Goal: Transaction & Acquisition: Subscribe to service/newsletter

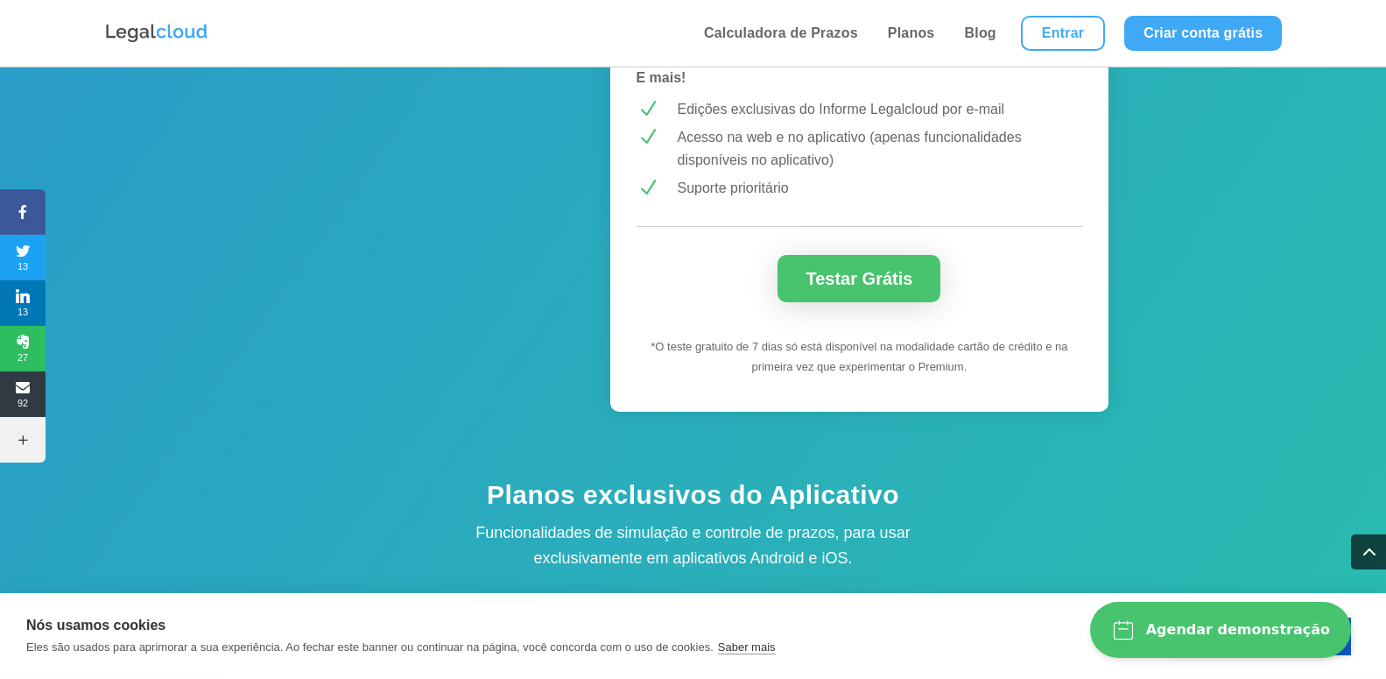
scroll to position [1786, 0]
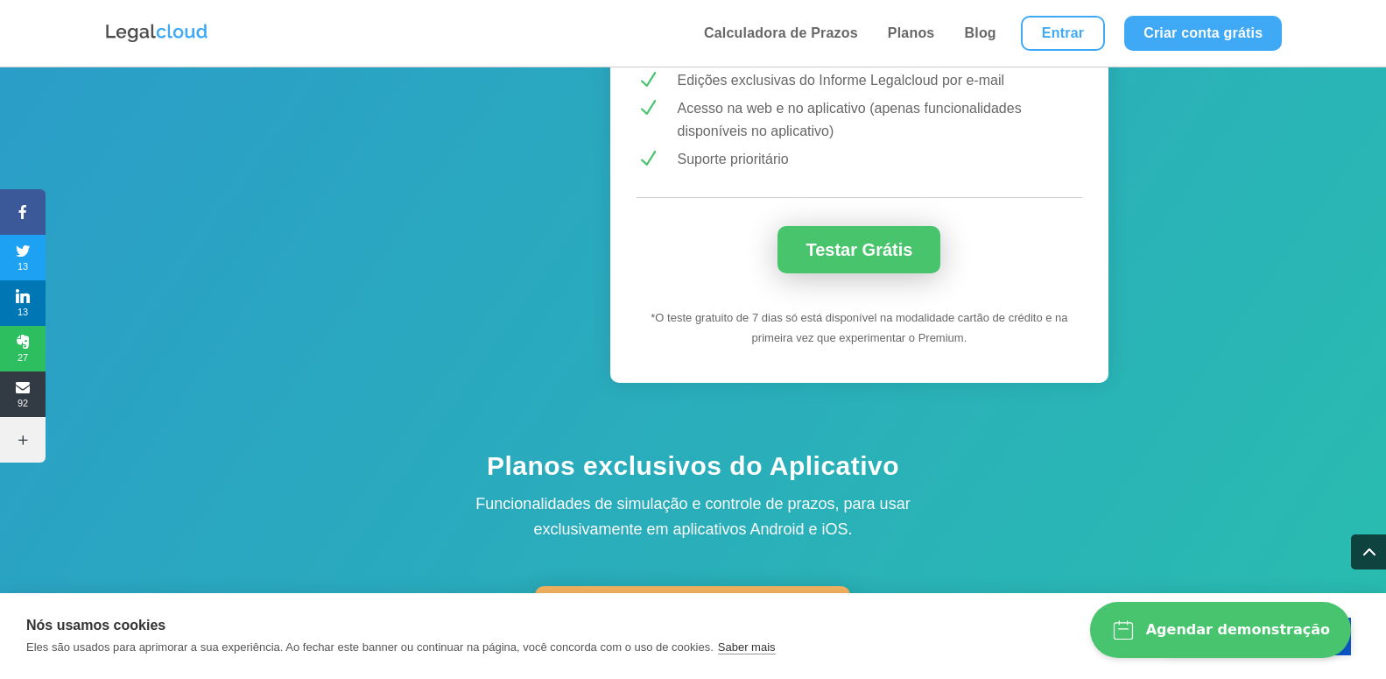
click at [814, 239] on link "Testar Grátis" at bounding box center [859, 249] width 163 height 47
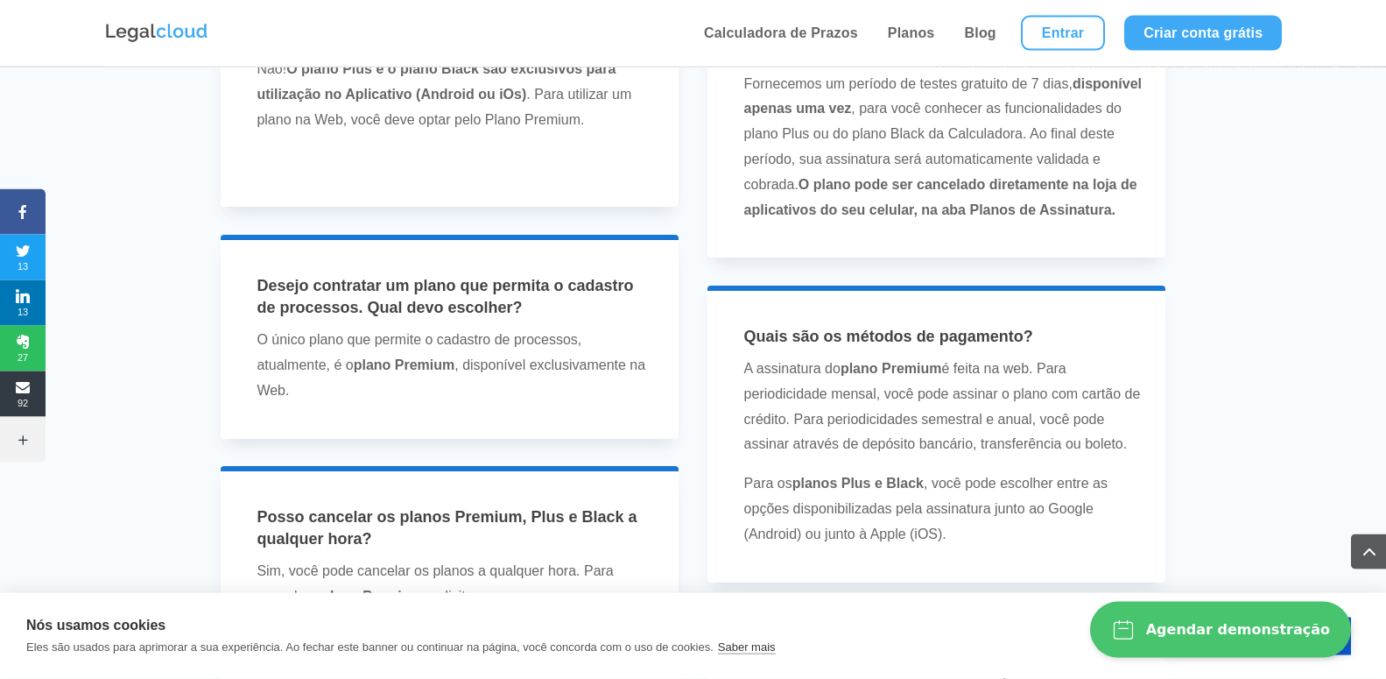
scroll to position [4287, 0]
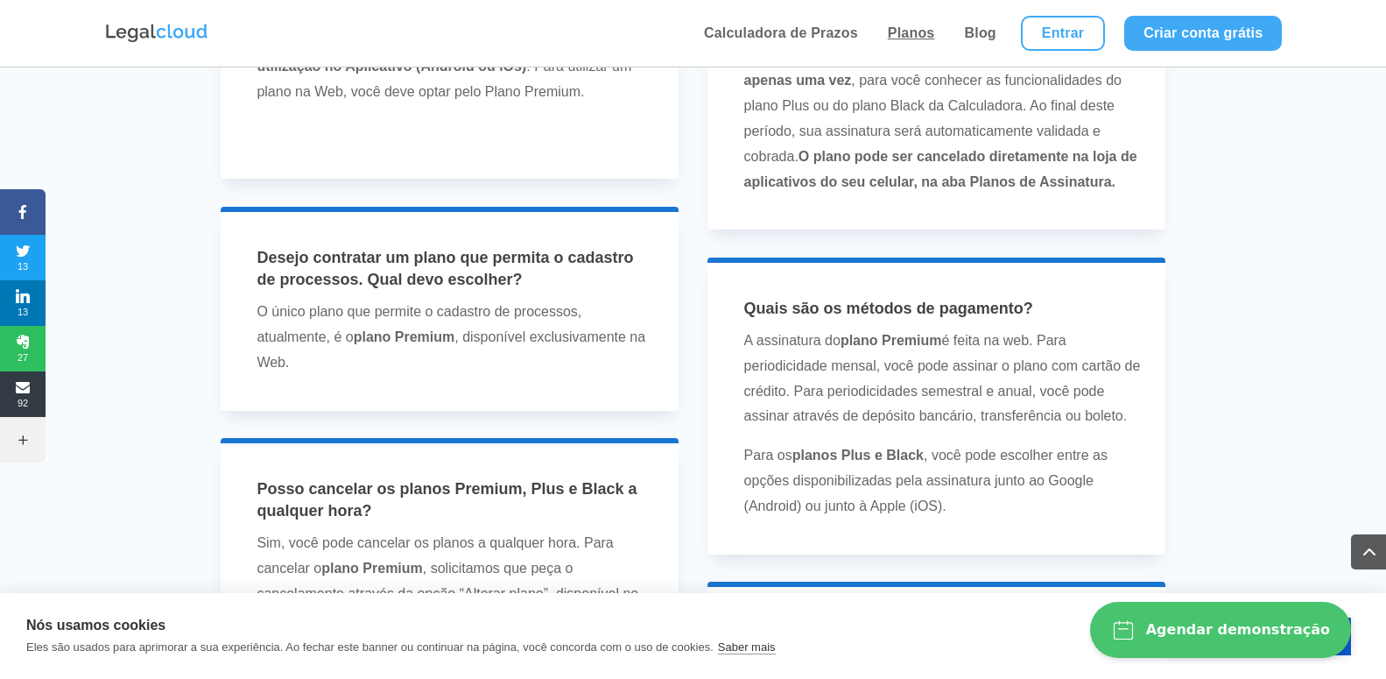
click at [920, 32] on link "Planos" at bounding box center [912, 33] width 58 height 67
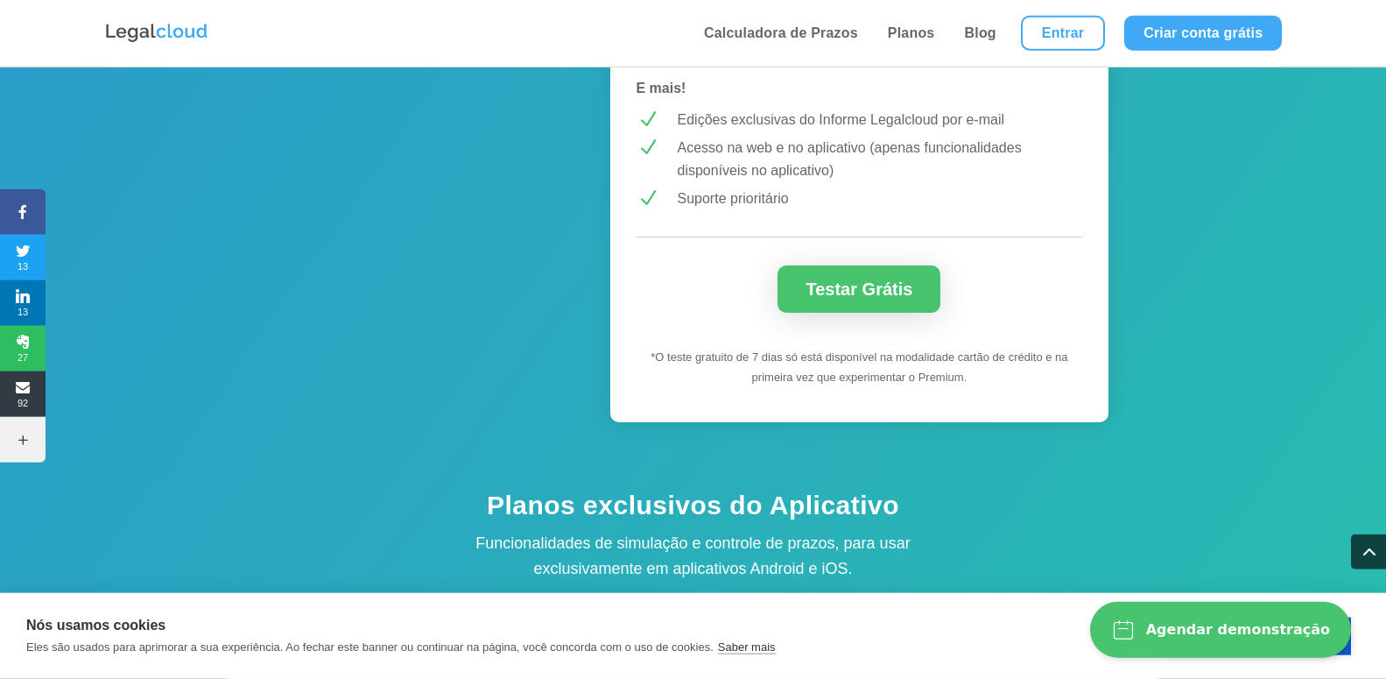
scroll to position [1786, 0]
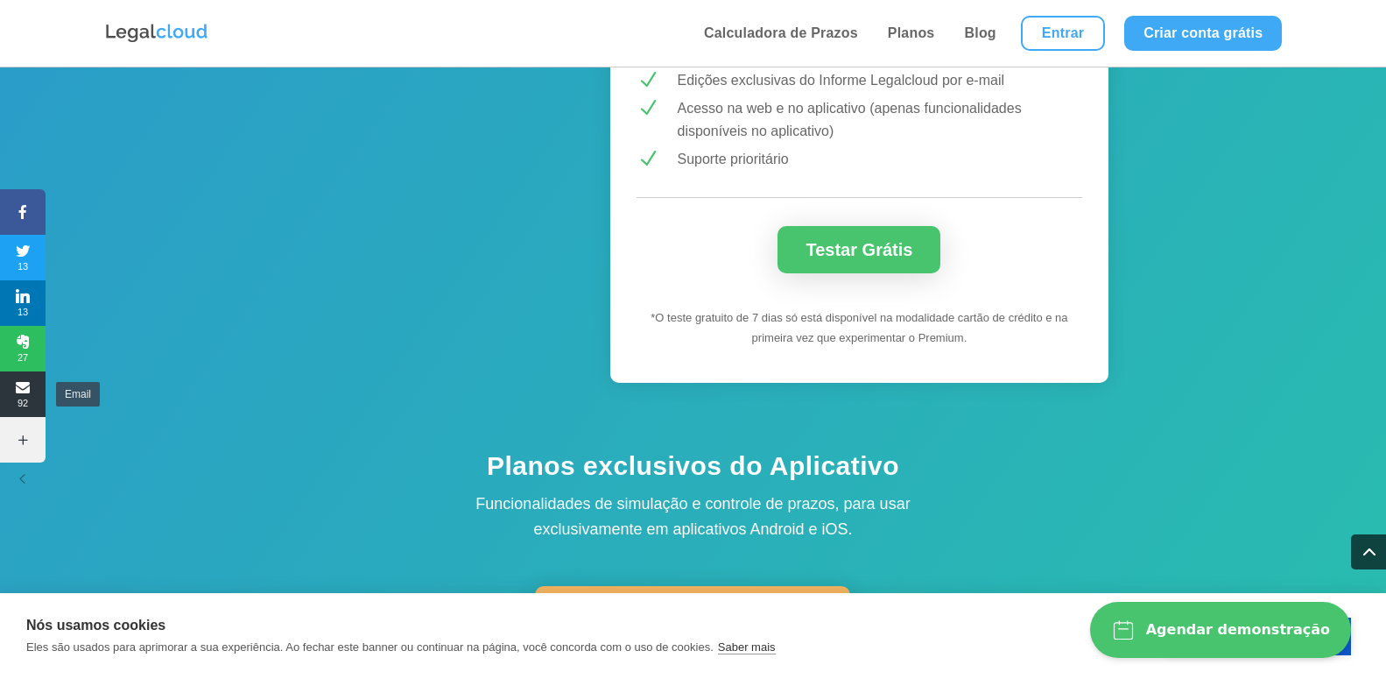
click at [32, 397] on span "92" at bounding box center [23, 394] width 46 height 28
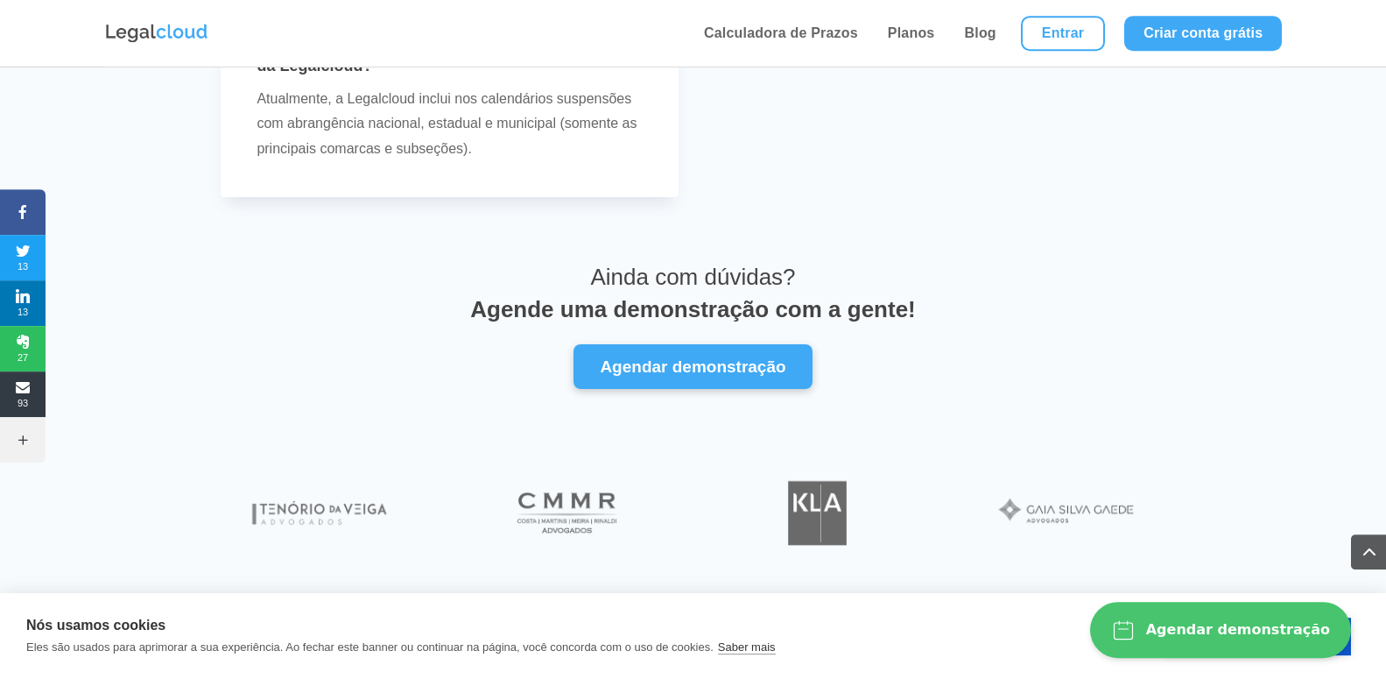
scroll to position [5706, 0]
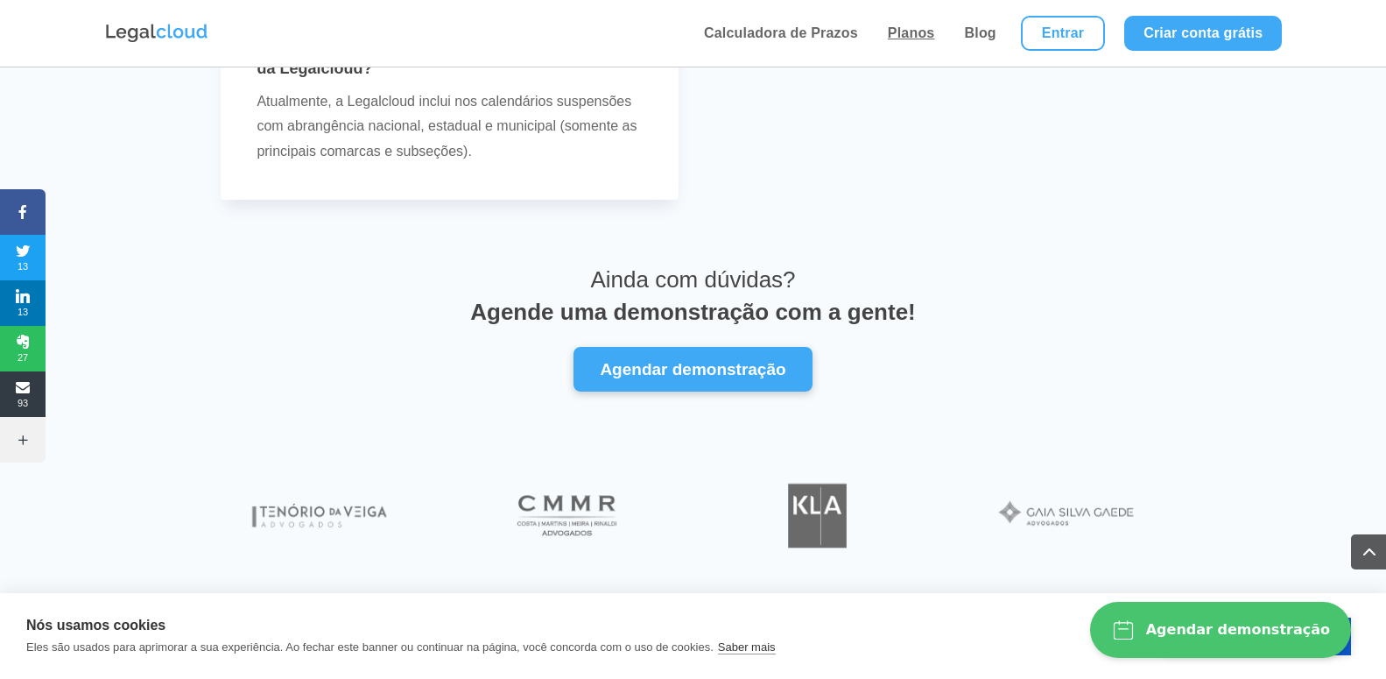
click at [912, 44] on link "Planos" at bounding box center [912, 33] width 58 height 67
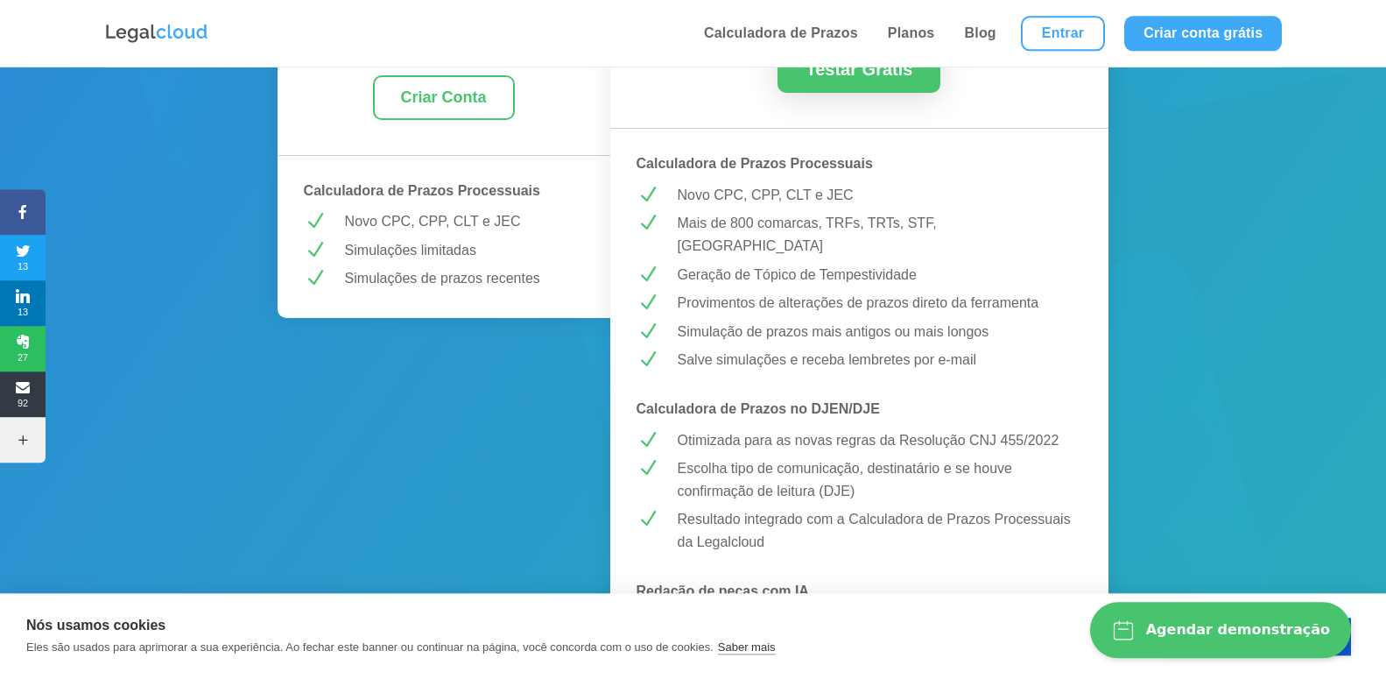
scroll to position [268, 0]
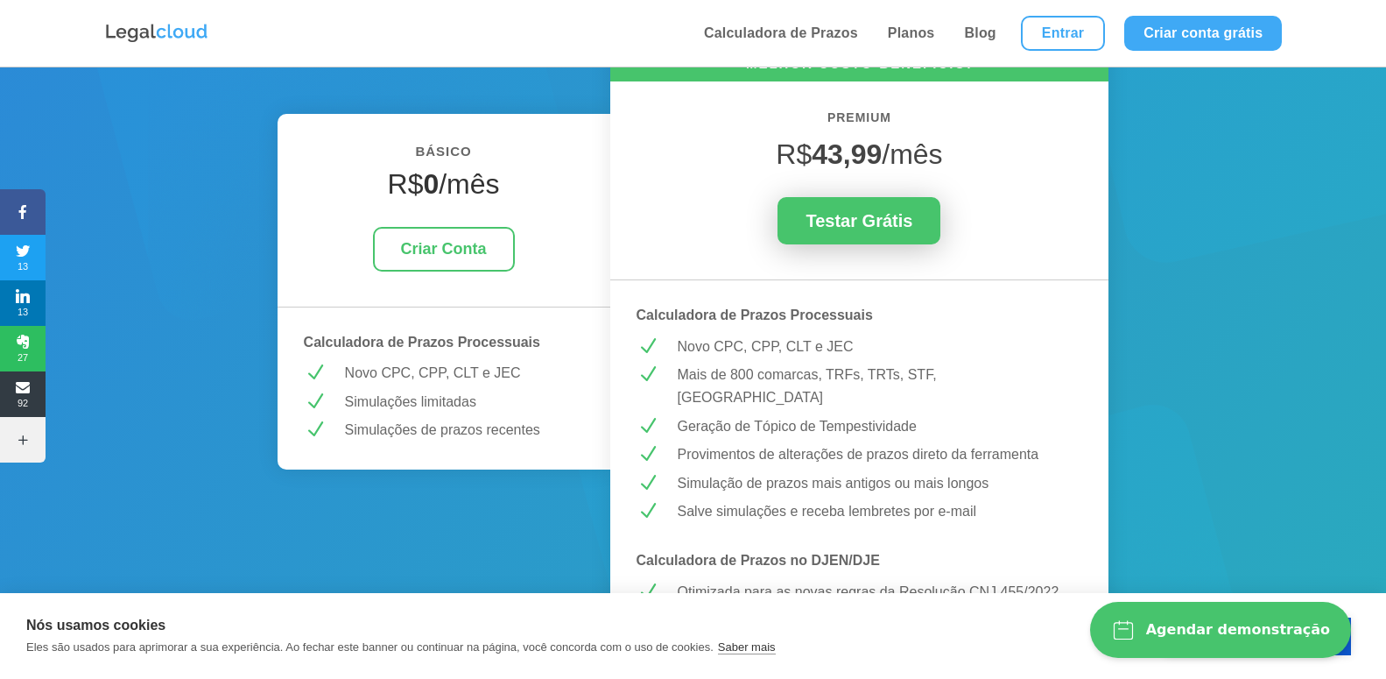
click at [879, 227] on link "Testar Grátis" at bounding box center [859, 220] width 163 height 47
